Goal: Information Seeking & Learning: Learn about a topic

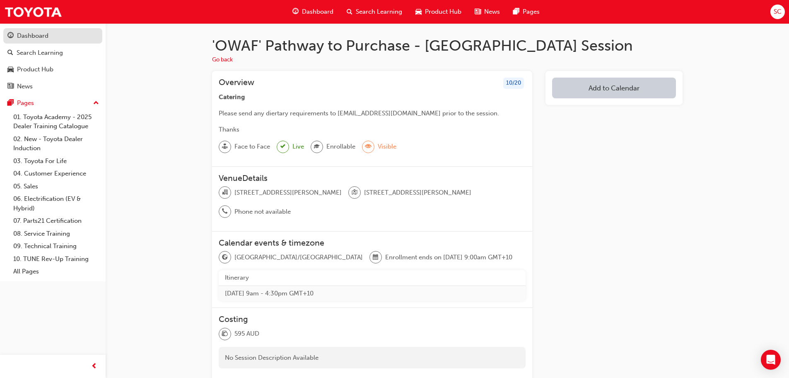
click at [37, 36] on div "Dashboard" at bounding box center [32, 36] width 31 height 10
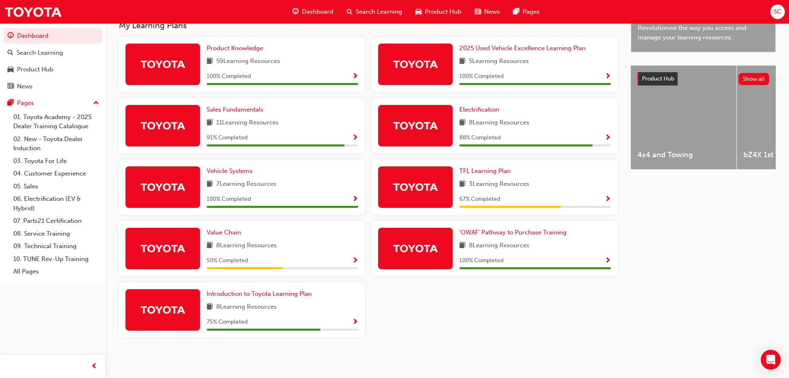
scroll to position [287, 0]
click at [252, 133] on div "91 % Completed" at bounding box center [283, 138] width 152 height 10
click at [187, 128] on div at bounding box center [163, 125] width 75 height 41
click at [229, 138] on span "91 % Completed" at bounding box center [227, 138] width 41 height 10
click at [223, 122] on span "11 Learning Resources" at bounding box center [247, 123] width 63 height 10
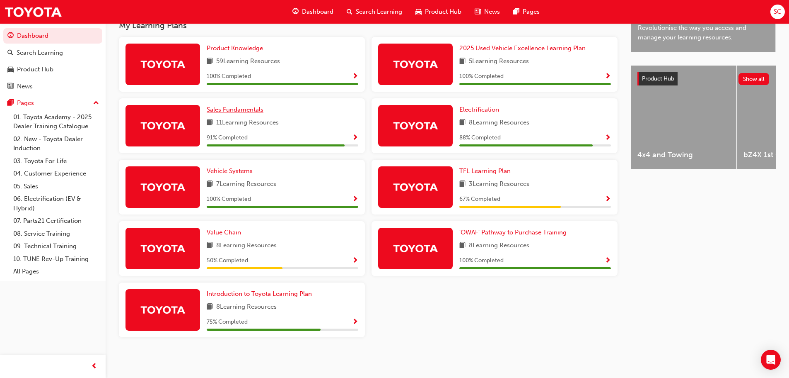
click at [223, 109] on span "Sales Fundamentals" at bounding box center [235, 109] width 57 height 7
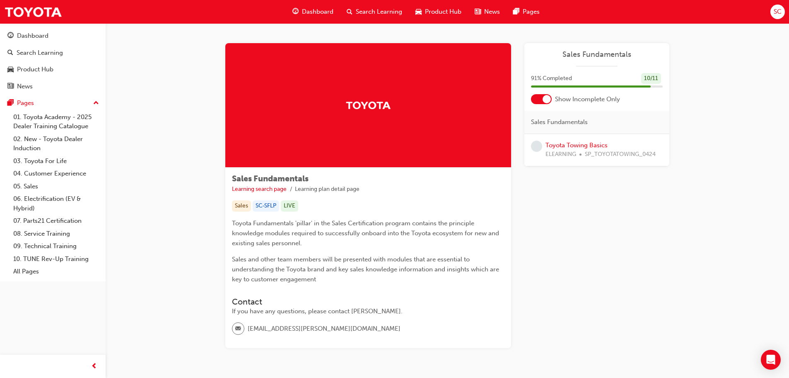
click at [589, 155] on span "SP_TOYOTATOWING_0424" at bounding box center [620, 155] width 71 height 10
click at [533, 147] on span "learningRecordVerb_NONE-icon" at bounding box center [536, 145] width 11 height 11
click at [597, 148] on link "Toyota Towing Basics" at bounding box center [577, 144] width 62 height 7
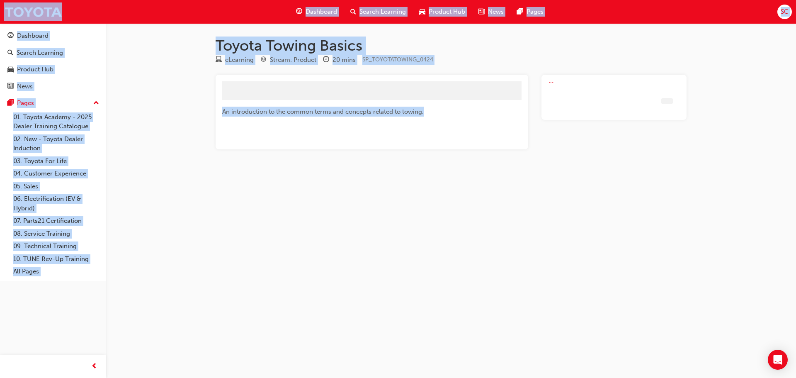
click at [597, 148] on div at bounding box center [613, 112] width 145 height 75
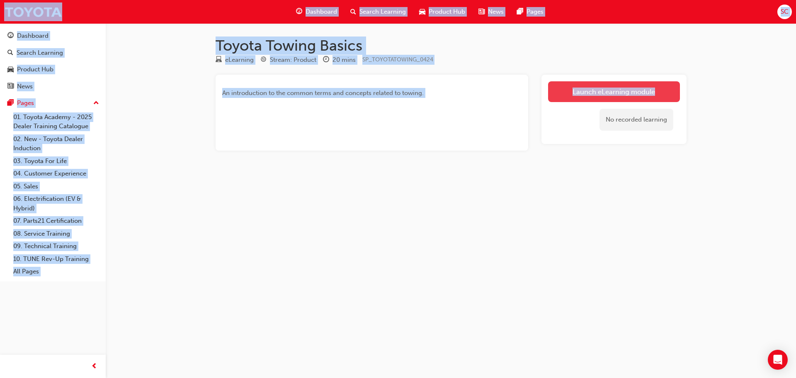
click at [605, 97] on link "Launch eLearning module" at bounding box center [614, 91] width 132 height 21
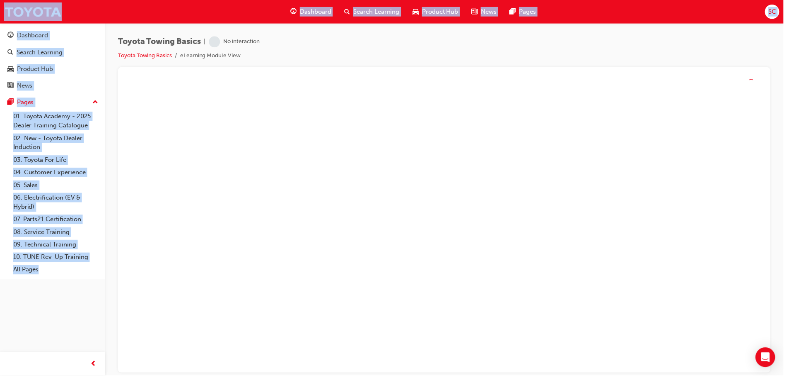
click at [364, 53] on div "Toyota Towing Basics | No interaction Toyota Towing Basics eLearning Module View" at bounding box center [447, 51] width 657 height 31
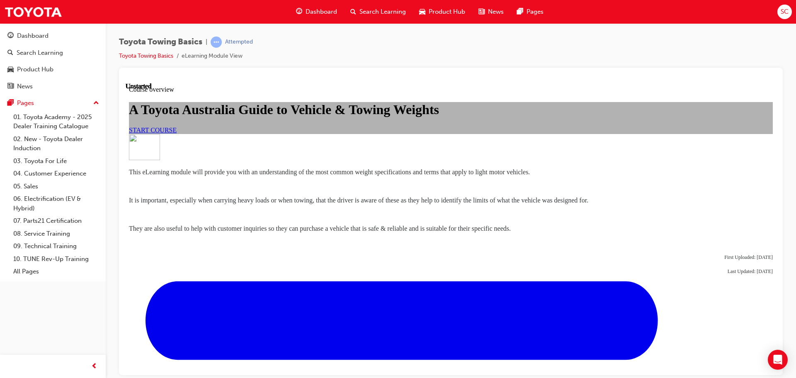
click at [177, 133] on span "START COURSE" at bounding box center [153, 129] width 48 height 7
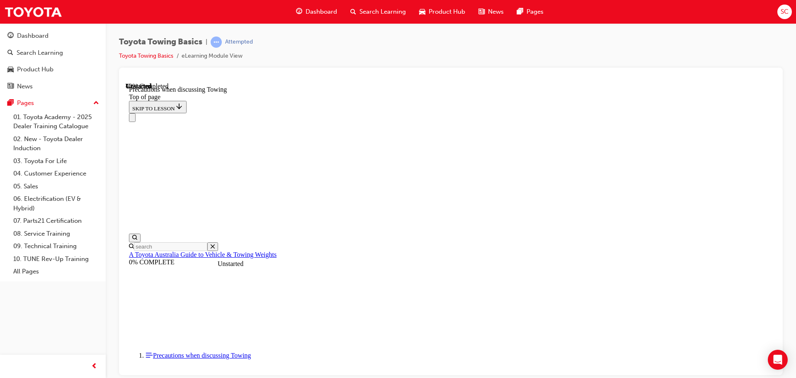
scroll to position [440, 0]
